Goal: Transaction & Acquisition: Download file/media

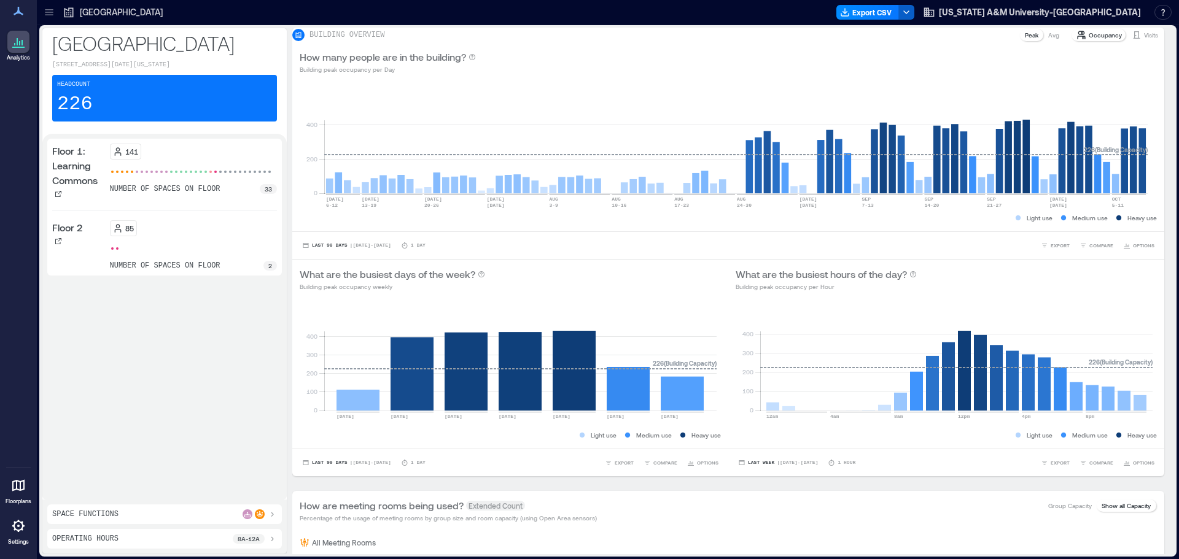
click at [911, 9] on icon "button" at bounding box center [906, 12] width 10 height 10
click at [899, 10] on button "Export CSV" at bounding box center [867, 12] width 63 height 15
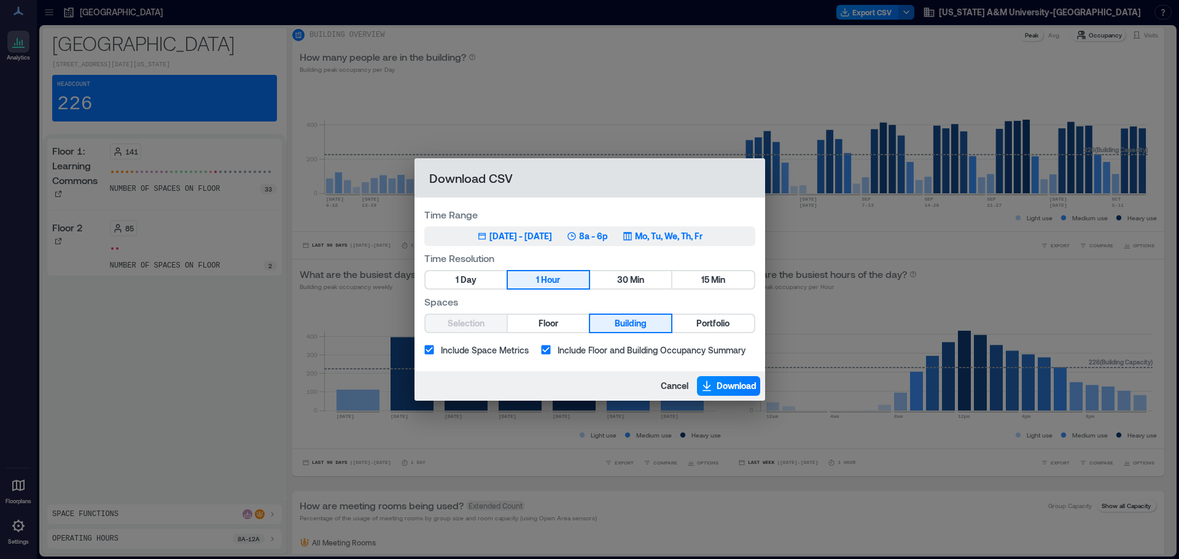
click at [515, 238] on div "[DATE] - [DATE]" at bounding box center [520, 236] width 63 height 12
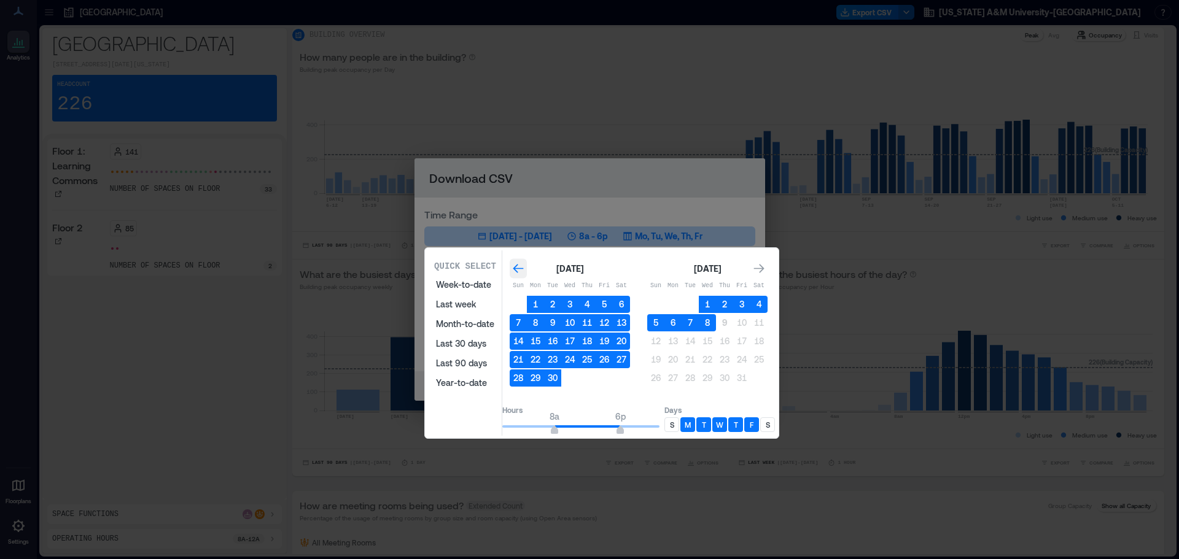
click at [524, 267] on icon "Go to previous month" at bounding box center [518, 269] width 12 height 12
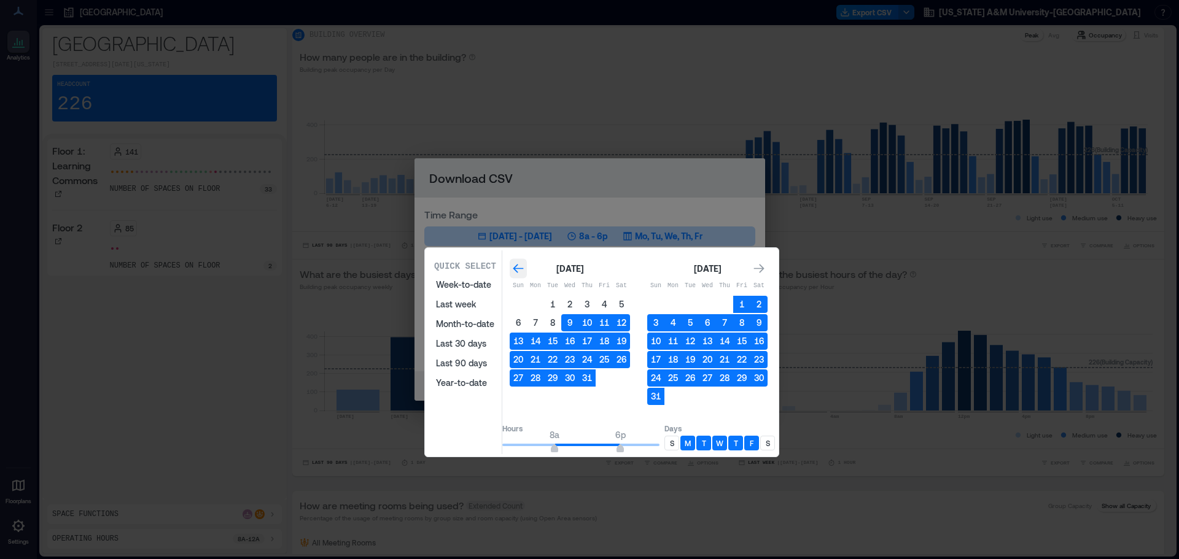
click at [524, 267] on icon "Go to previous month" at bounding box center [518, 269] width 12 height 12
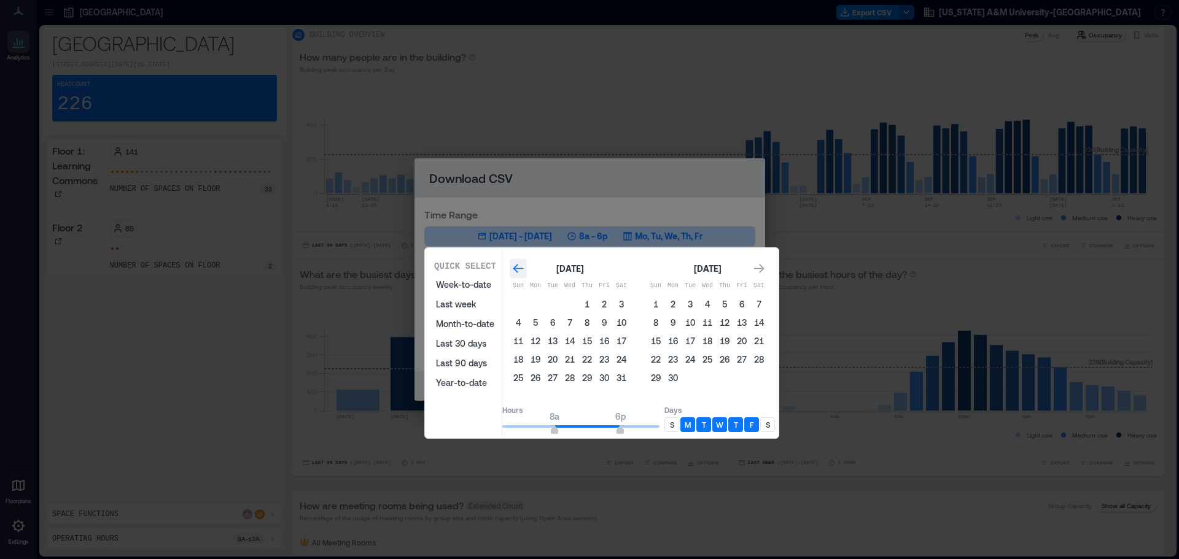
click at [524, 267] on icon "Go to previous month" at bounding box center [518, 269] width 12 height 12
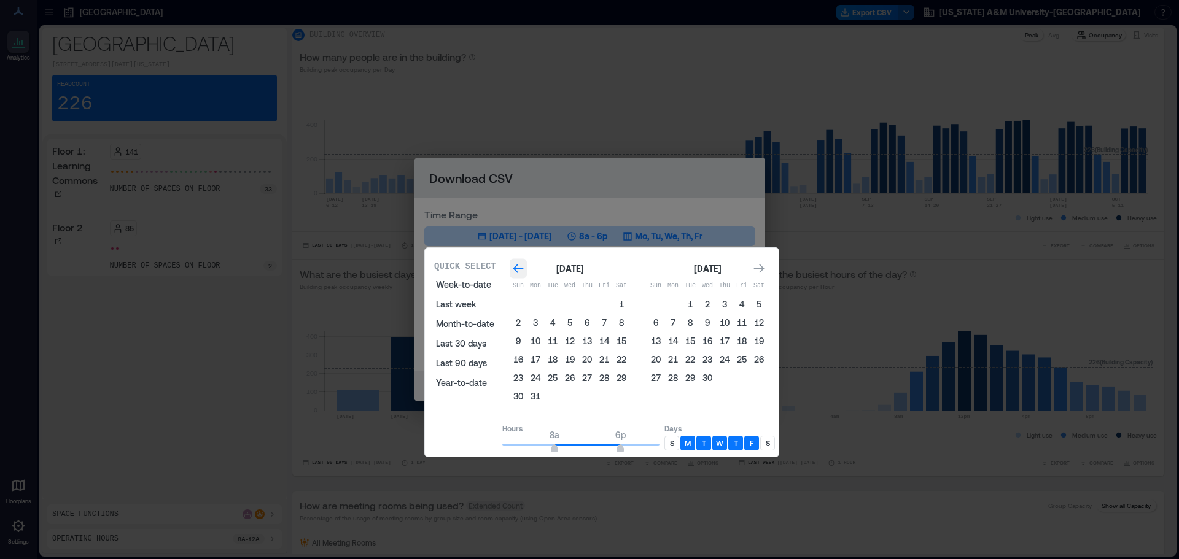
click at [524, 267] on icon "Go to previous month" at bounding box center [518, 269] width 12 height 12
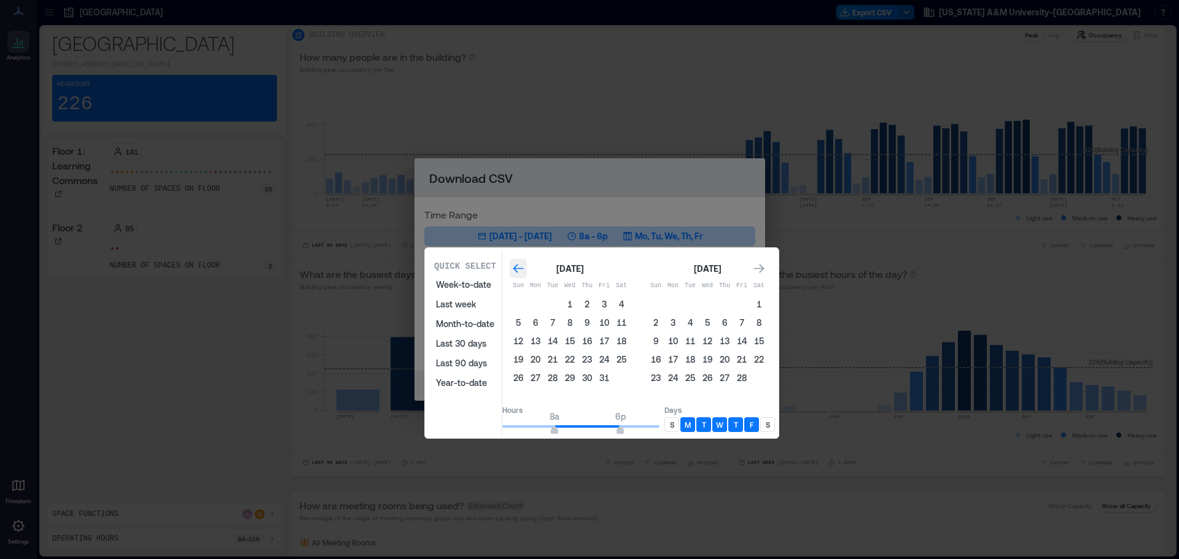
click at [524, 267] on icon "Go to previous month" at bounding box center [518, 269] width 12 height 12
click at [765, 271] on icon "Go to next month" at bounding box center [759, 269] width 12 height 12
type input "*"
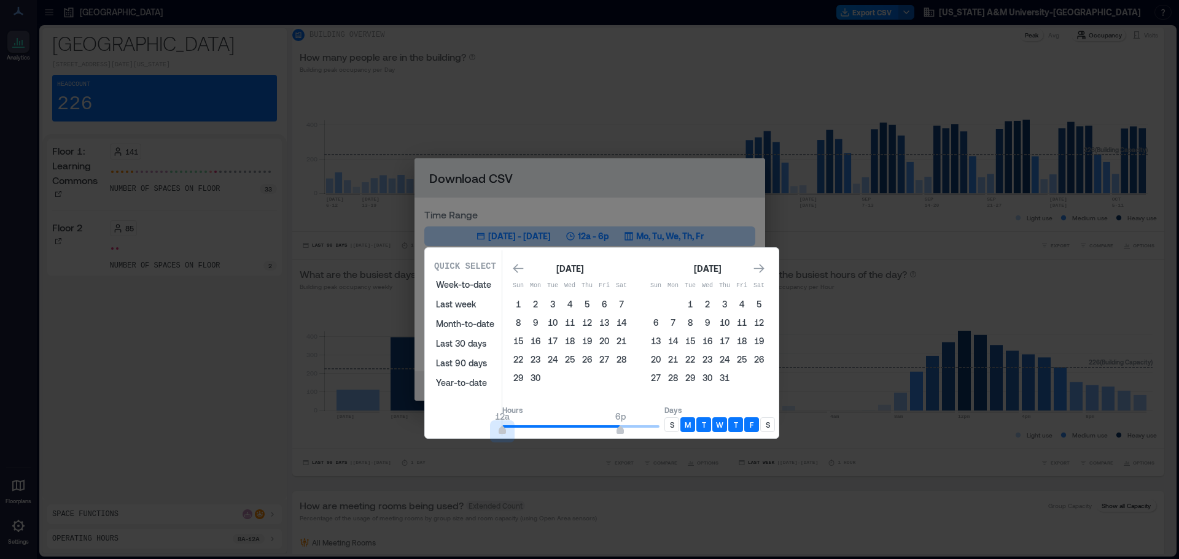
drag, startPoint x: 570, startPoint y: 427, endPoint x: 506, endPoint y: 424, distance: 63.9
click at [493, 426] on div "Quick Select Week-to-date Last week Month-to-date Last 30 days Last 90 days Yea…" at bounding box center [602, 343] width 346 height 185
type input "**"
drag, startPoint x: 636, startPoint y: 430, endPoint x: 679, endPoint y: 430, distance: 42.4
click at [679, 430] on div "Hours 12a 12a Days S M T W T F S" at bounding box center [638, 418] width 273 height 36
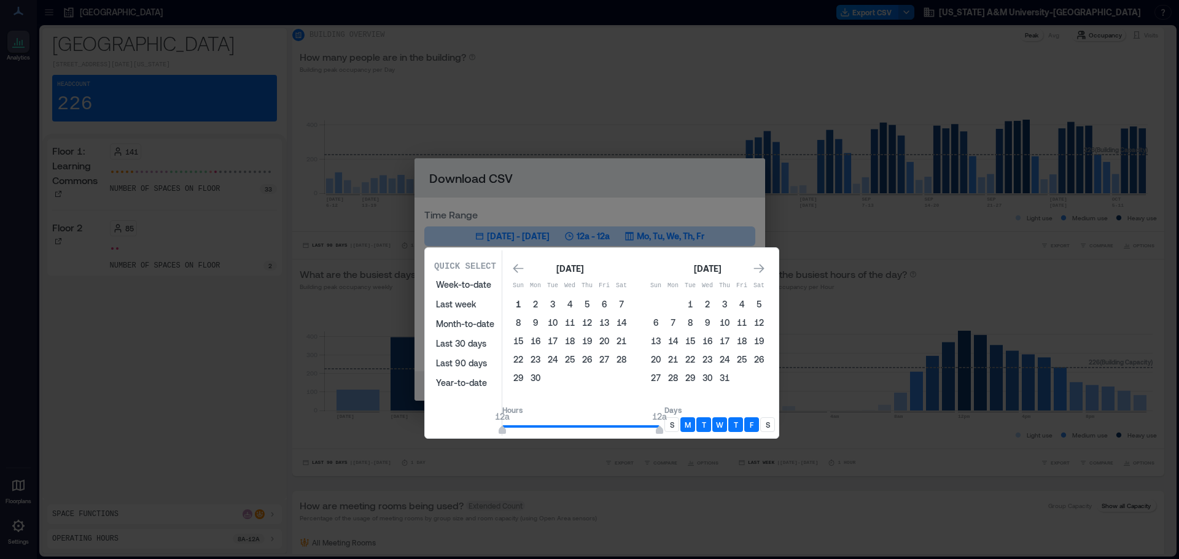
click at [527, 302] on button "1" at bounding box center [518, 304] width 17 height 17
click at [765, 270] on icon "Go to next month" at bounding box center [759, 269] width 12 height 12
click at [524, 269] on icon "Go to previous month" at bounding box center [518, 269] width 12 height 12
click at [682, 379] on button "30" at bounding box center [672, 378] width 17 height 17
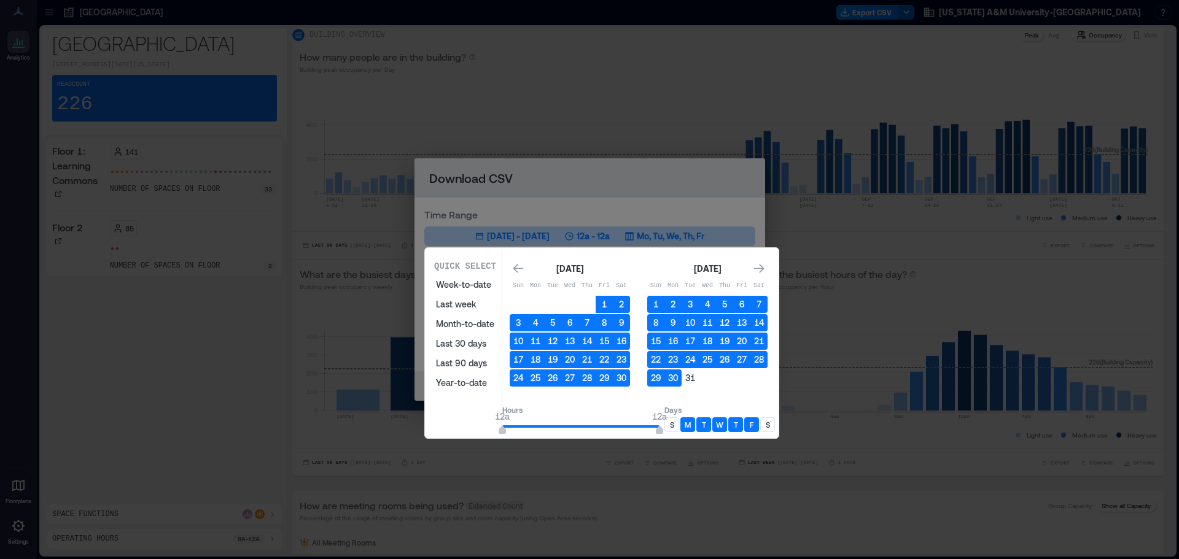
click at [674, 427] on p "S" at bounding box center [672, 425] width 4 height 10
click at [770, 426] on p "S" at bounding box center [768, 425] width 4 height 10
click at [699, 376] on button "31" at bounding box center [690, 378] width 17 height 17
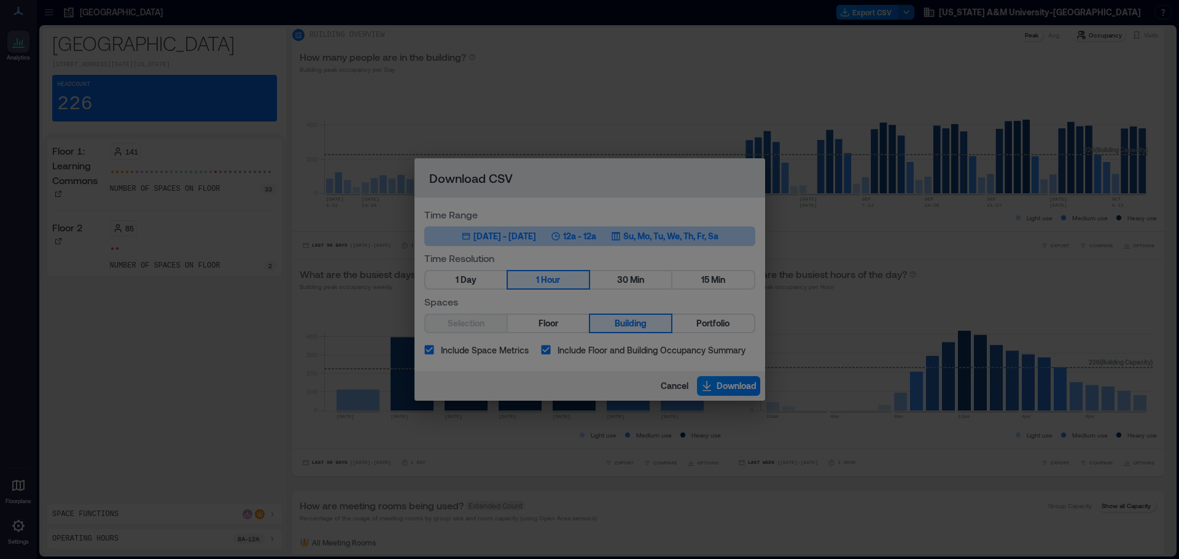
click at [615, 177] on h2 "Download CSV" at bounding box center [590, 177] width 351 height 39
click at [613, 303] on button "1" at bounding box center [604, 304] width 17 height 17
click at [558, 168] on h2 "Download CSV" at bounding box center [590, 177] width 351 height 39
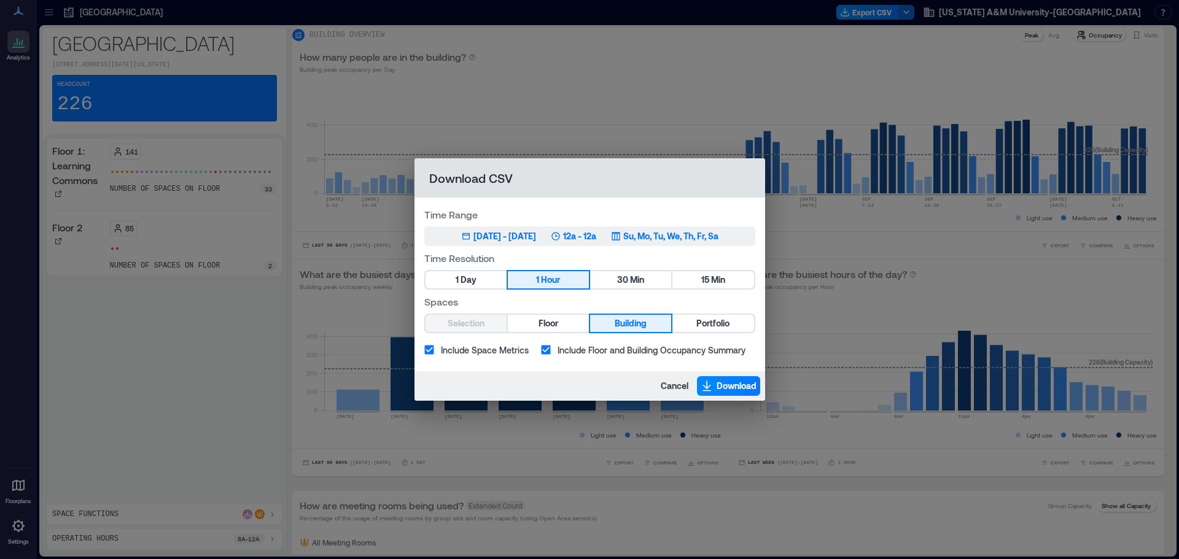
click at [519, 239] on div "[DATE] - [DATE]" at bounding box center [504, 236] width 63 height 12
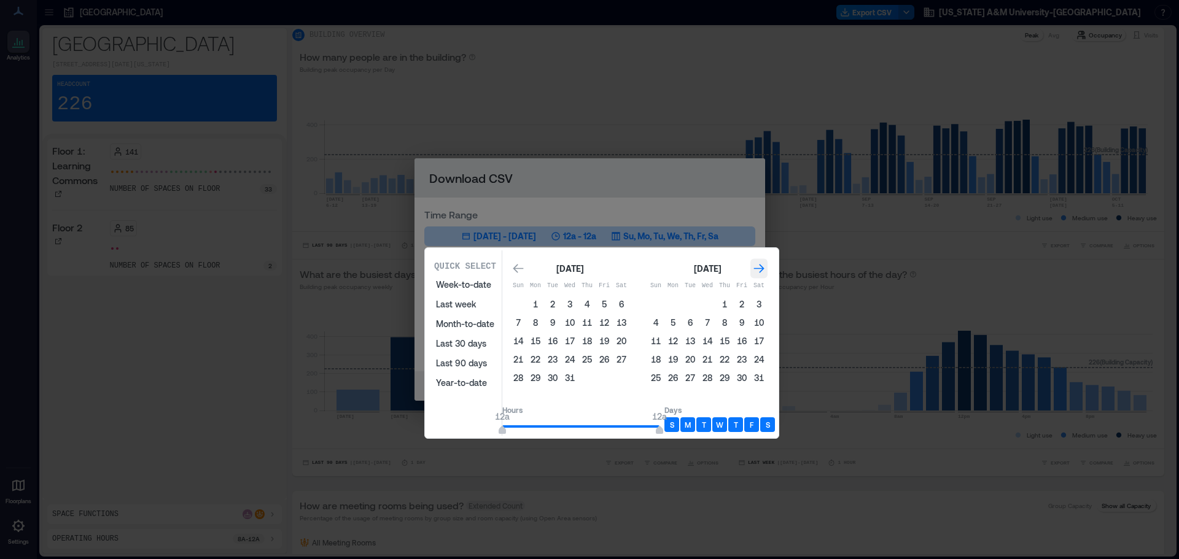
click at [765, 271] on icon "Go to next month" at bounding box center [759, 269] width 12 height 12
click at [527, 305] on button "1" at bounding box center [518, 304] width 17 height 17
click at [765, 270] on icon "Go to next month" at bounding box center [759, 269] width 12 height 12
click at [699, 376] on button "31" at bounding box center [690, 378] width 17 height 17
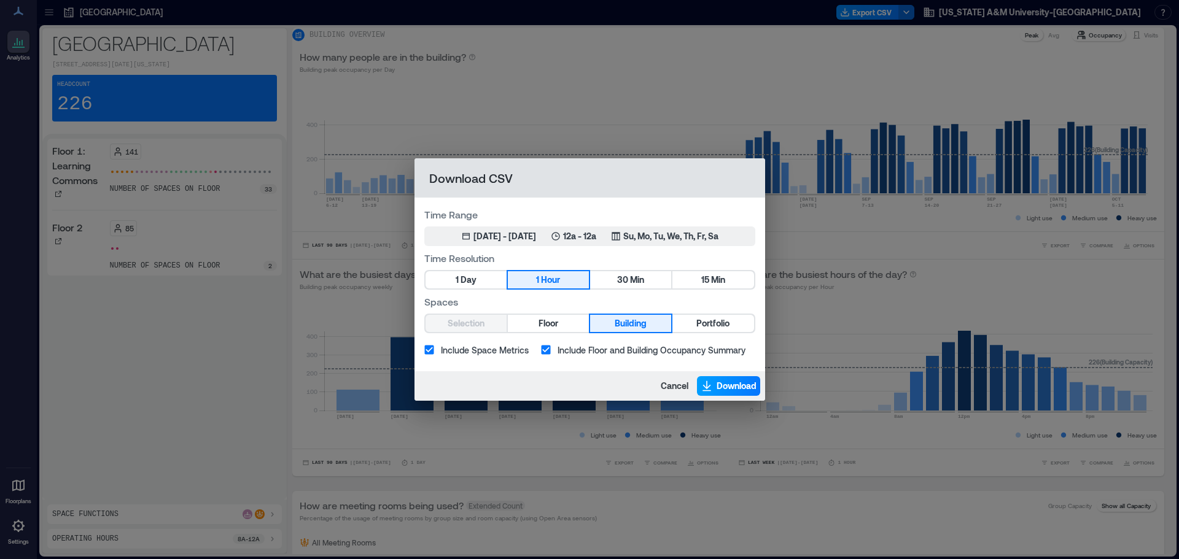
click at [732, 388] on span "Download" at bounding box center [737, 386] width 40 height 12
